Goal: Task Accomplishment & Management: Understand process/instructions

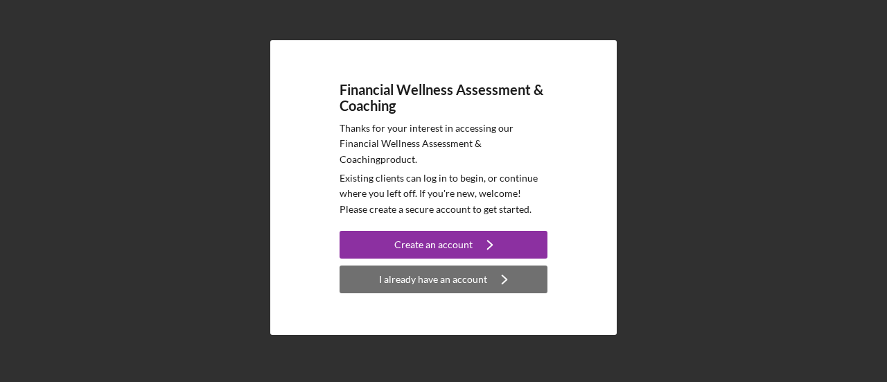
click at [460, 271] on div "I already have an account" at bounding box center [433, 279] width 108 height 28
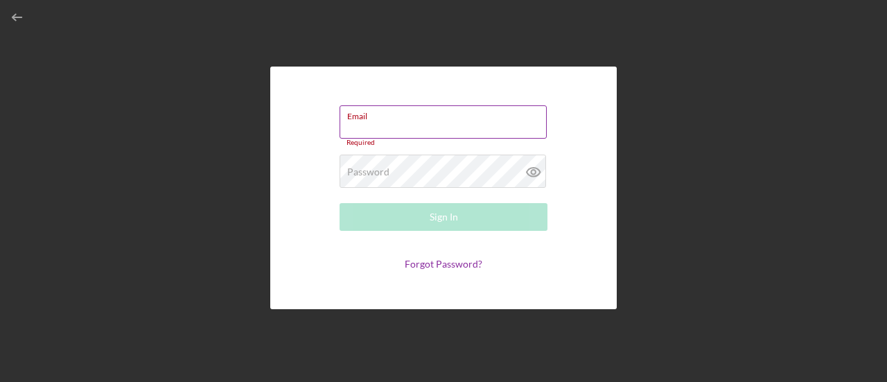
type input "[EMAIL_ADDRESS][DOMAIN_NAME]"
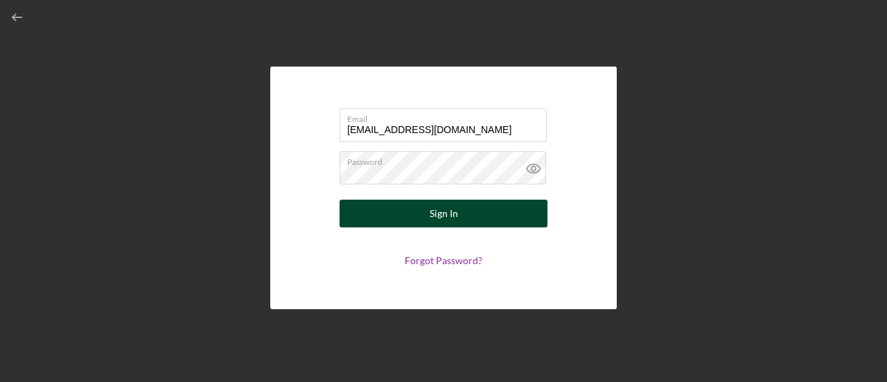
click at [413, 213] on button "Sign In" at bounding box center [444, 214] width 208 height 28
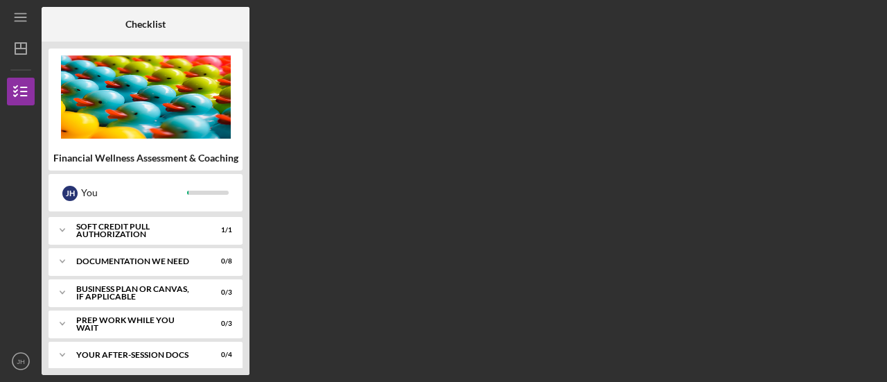
scroll to position [329, 0]
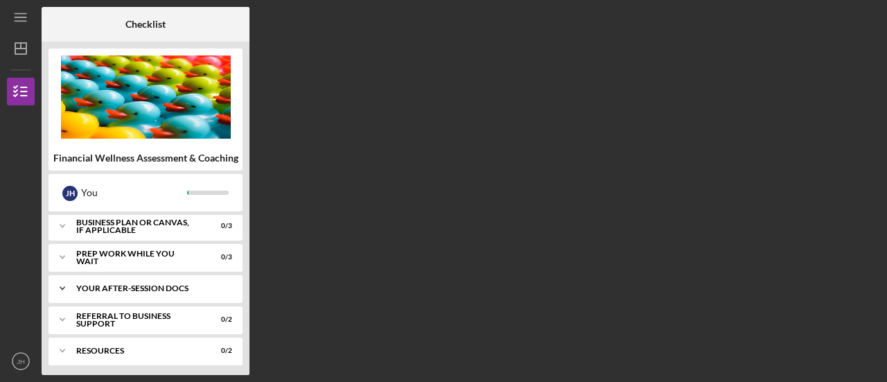
click at [103, 279] on div "Icon/Expander Your After-Session Docs 0 / 4" at bounding box center [146, 288] width 194 height 28
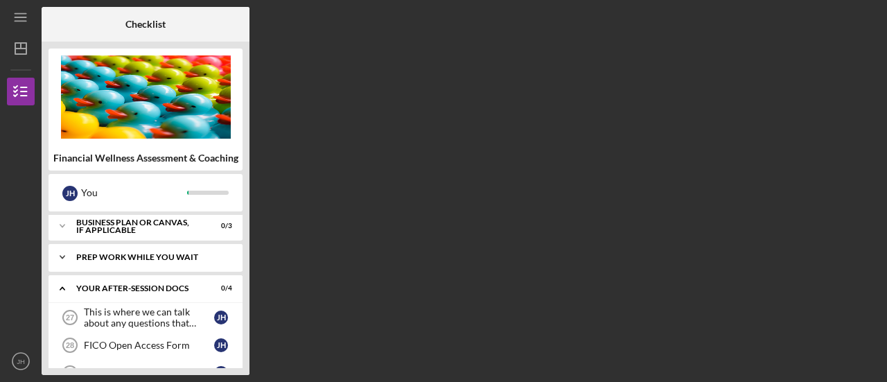
click at [116, 245] on div "Icon/Expander Prep Work While You Wait 0 / 3" at bounding box center [146, 257] width 194 height 28
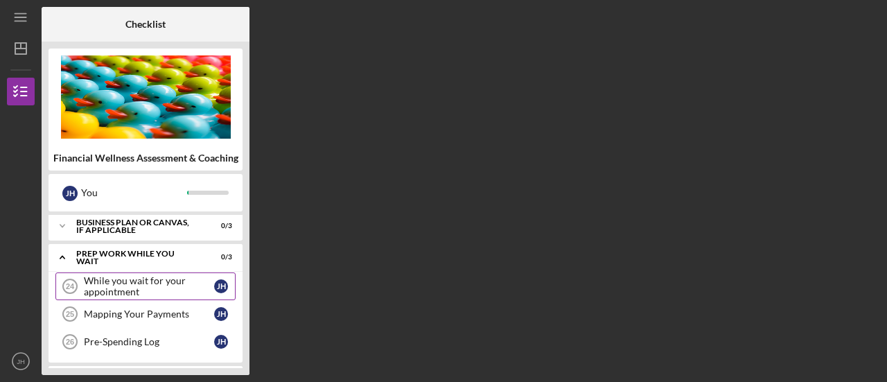
click at [120, 279] on div "While you wait for your appointment" at bounding box center [149, 286] width 130 height 22
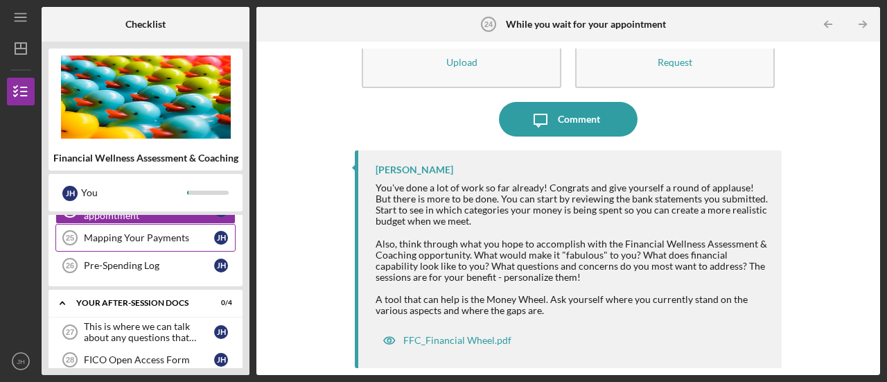
scroll to position [403, 0]
click at [171, 234] on div "Mapping Your Payments" at bounding box center [149, 239] width 130 height 11
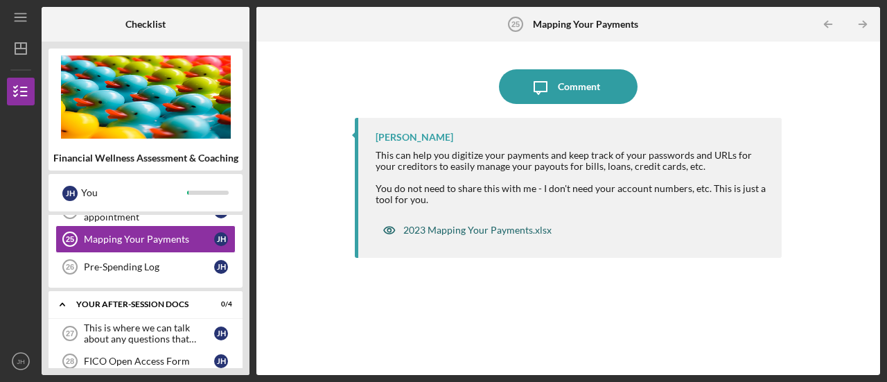
click at [506, 234] on div "2023 Mapping Your Payments.xlsx" at bounding box center [477, 230] width 148 height 11
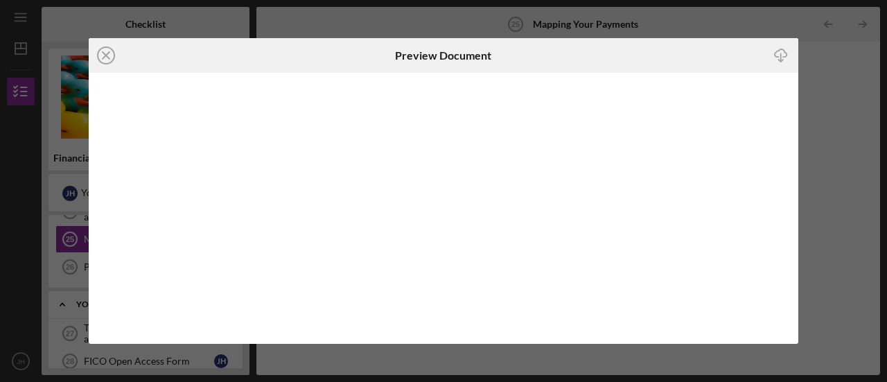
click at [778, 51] on icon "Icon/Download" at bounding box center [780, 55] width 31 height 31
click at [829, 96] on div "Icon/Close Preview Document Icon/Download" at bounding box center [443, 191] width 887 height 382
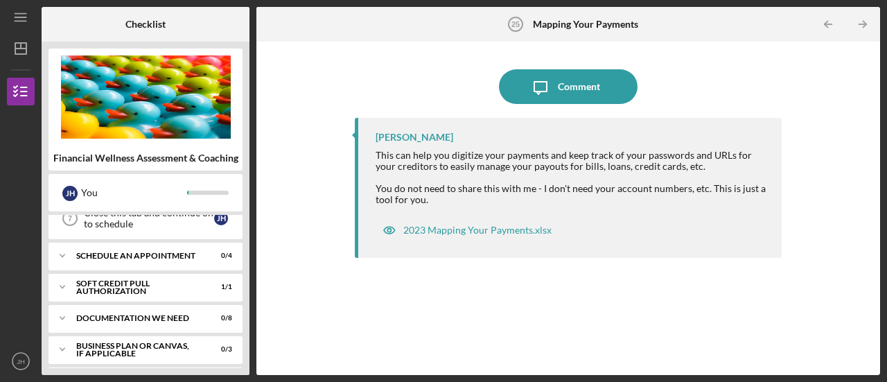
scroll to position [171, 0]
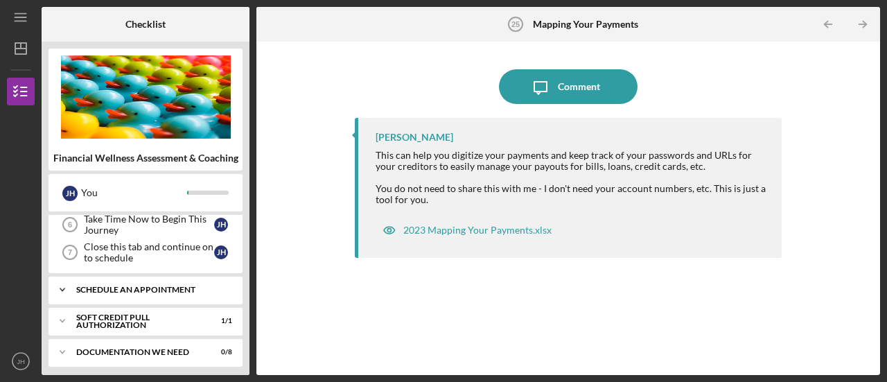
click at [93, 290] on div "Icon/Expander Schedule An Appointment 0 / 4" at bounding box center [146, 290] width 194 height 28
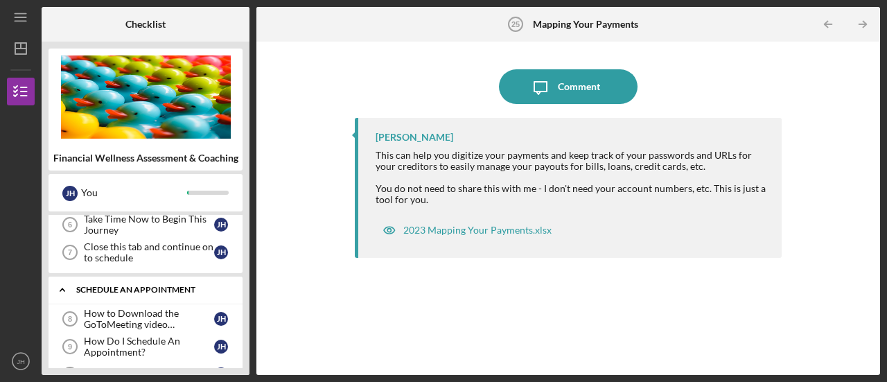
scroll to position [279, 0]
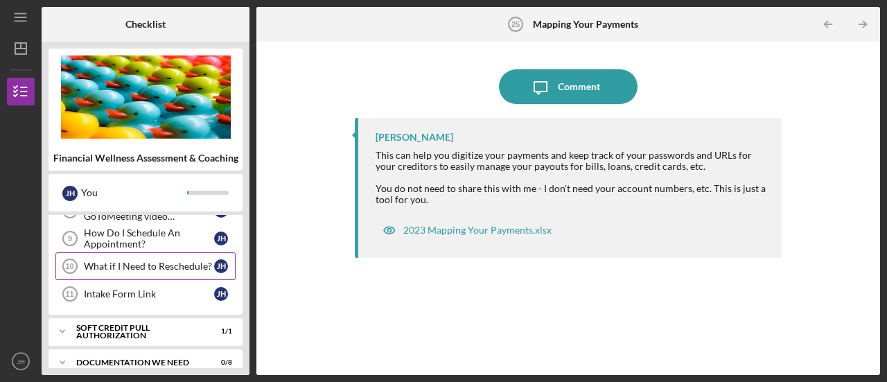
click at [139, 263] on div "What if I Need to Reschedule?" at bounding box center [149, 266] width 130 height 11
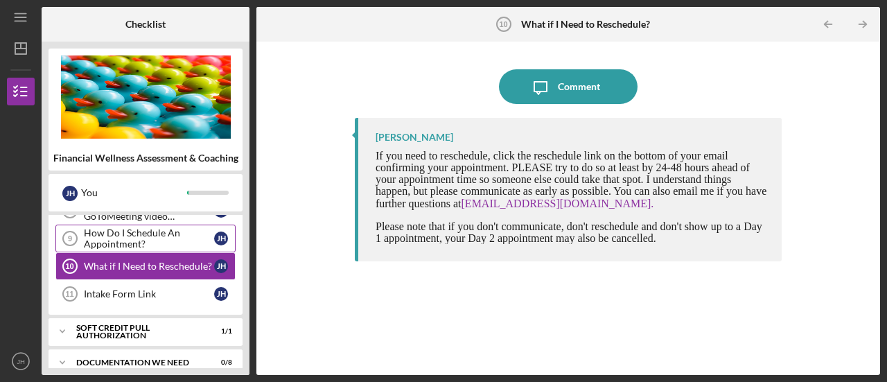
click at [136, 241] on div "How Do I Schedule An Appointment?" at bounding box center [149, 238] width 130 height 22
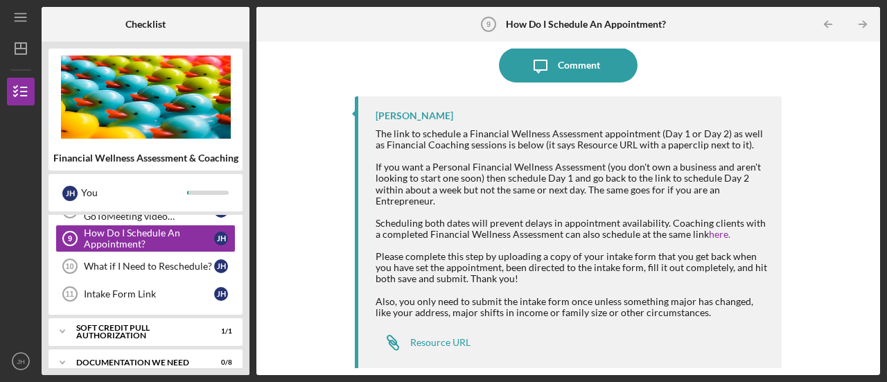
scroll to position [116, 0]
click at [417, 335] on div "Resource URL" at bounding box center [440, 340] width 60 height 11
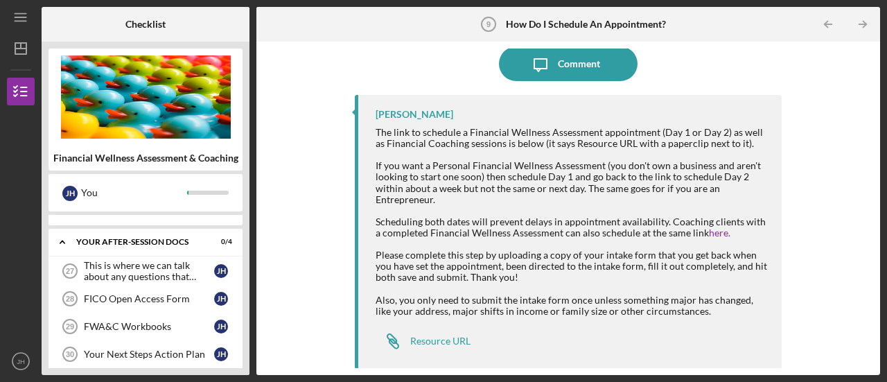
scroll to position [651, 0]
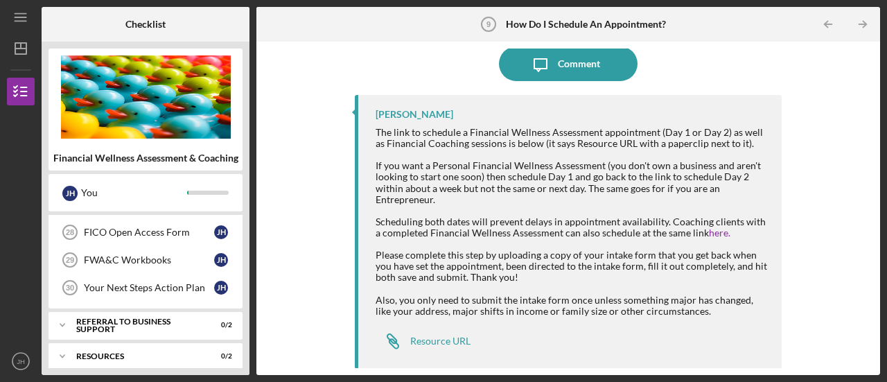
click at [143, 283] on div "Your Next Steps Action Plan" at bounding box center [149, 287] width 130 height 11
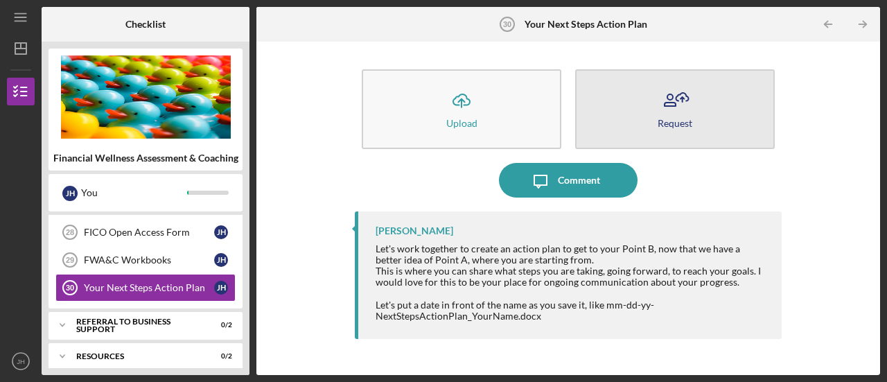
click at [702, 121] on button "Request" at bounding box center [675, 109] width 200 height 80
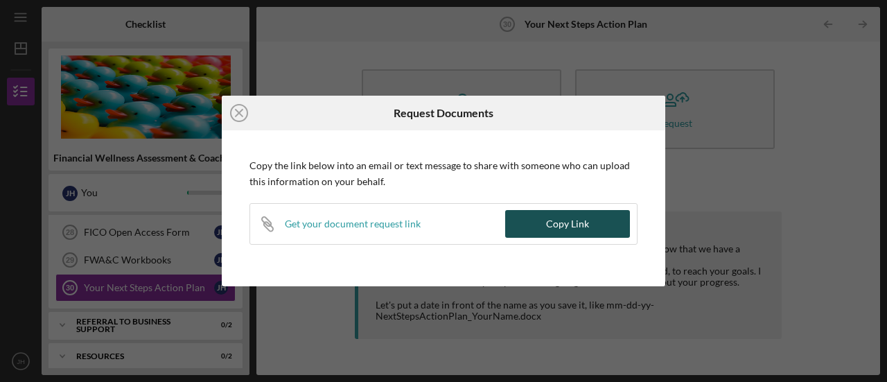
click at [526, 222] on button "Copy Link" at bounding box center [567, 224] width 125 height 28
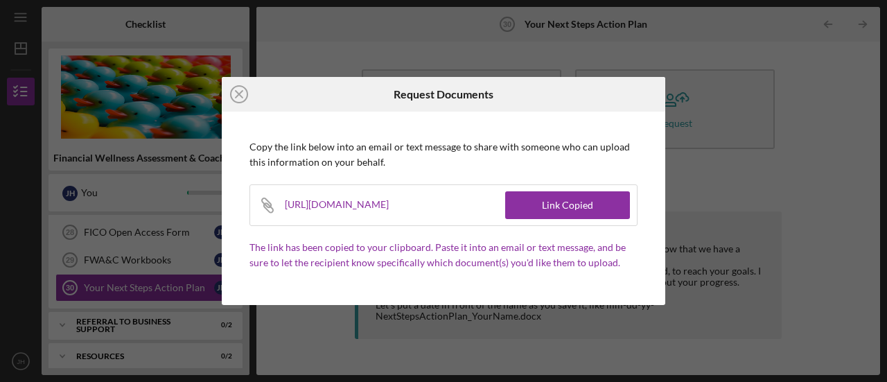
click at [798, 181] on div "Icon/Close Request Documents Copy the link below into an email or text message …" at bounding box center [443, 191] width 887 height 382
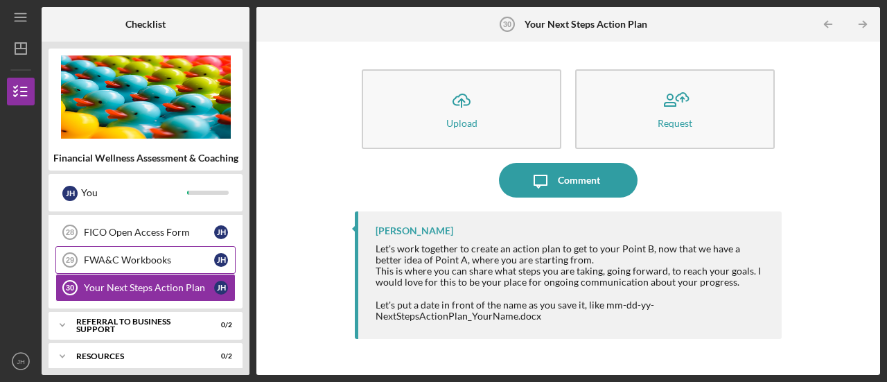
click at [154, 257] on link "FWA&C Workbooks 29 FWA&C Workbooks [PERSON_NAME]" at bounding box center [145, 260] width 180 height 28
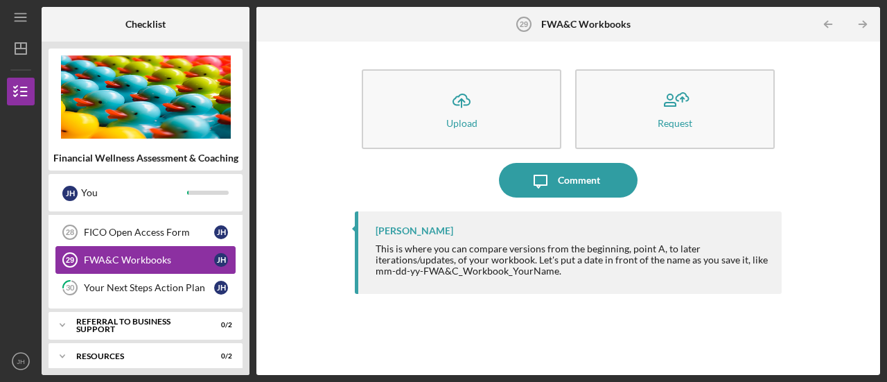
click at [157, 246] on link "FWA&C Workbooks 29 FWA&C Workbooks [PERSON_NAME]" at bounding box center [145, 260] width 180 height 28
click at [157, 231] on link "FICO Open Access Form 28 FICO Open Access Form [PERSON_NAME]" at bounding box center [145, 232] width 180 height 28
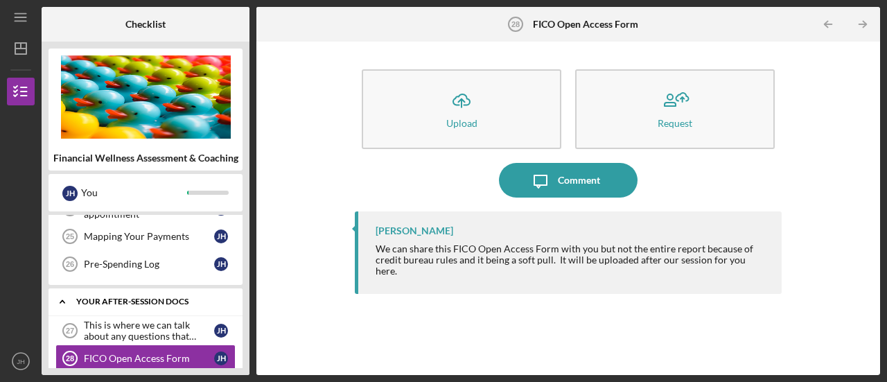
scroll to position [532, 0]
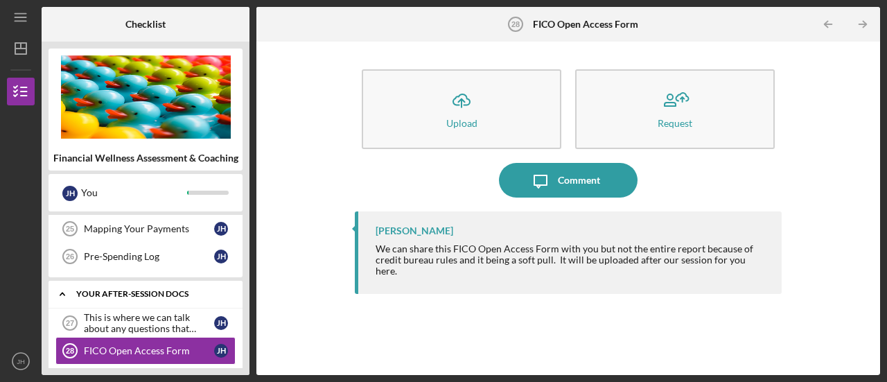
click at [151, 258] on link "Pre-Spending Log 26 Pre-Spending Log [PERSON_NAME]" at bounding box center [145, 257] width 180 height 28
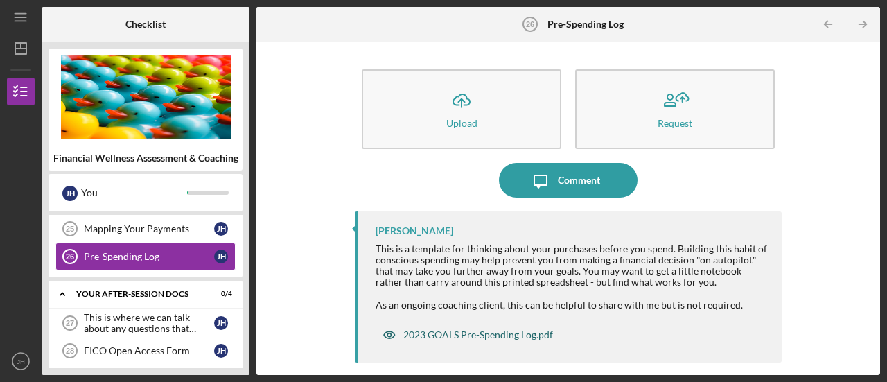
click at [419, 332] on div "2023 GOALS Pre-Spending Log.pdf" at bounding box center [478, 334] width 150 height 11
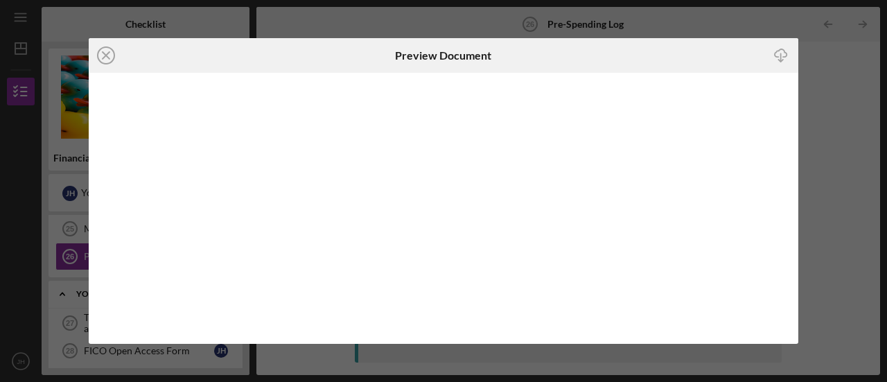
click at [778, 52] on icon "Icon/Download" at bounding box center [780, 55] width 31 height 31
click at [819, 95] on div "Icon/Close Preview Document Icon/Download" at bounding box center [443, 191] width 887 height 382
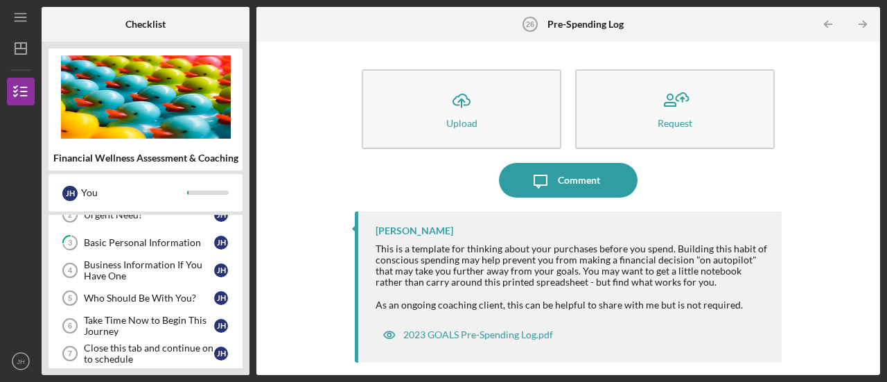
scroll to position [69, 0]
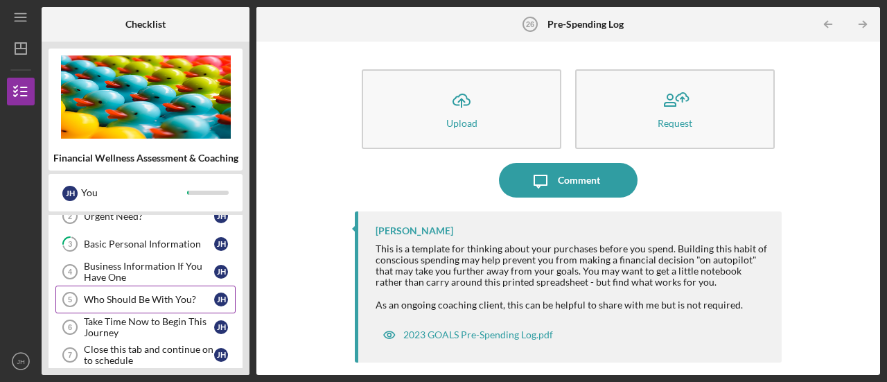
click at [168, 307] on link "Who Should Be With You? 5 Who Should Be With You? [PERSON_NAME]" at bounding box center [145, 300] width 180 height 28
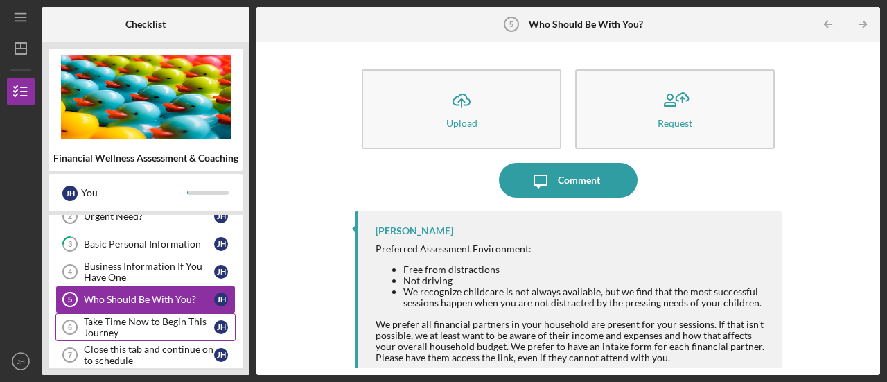
click at [165, 321] on div "Take Time Now to Begin This Journey" at bounding box center [149, 327] width 130 height 22
